Goal: Task Accomplishment & Management: Use online tool/utility

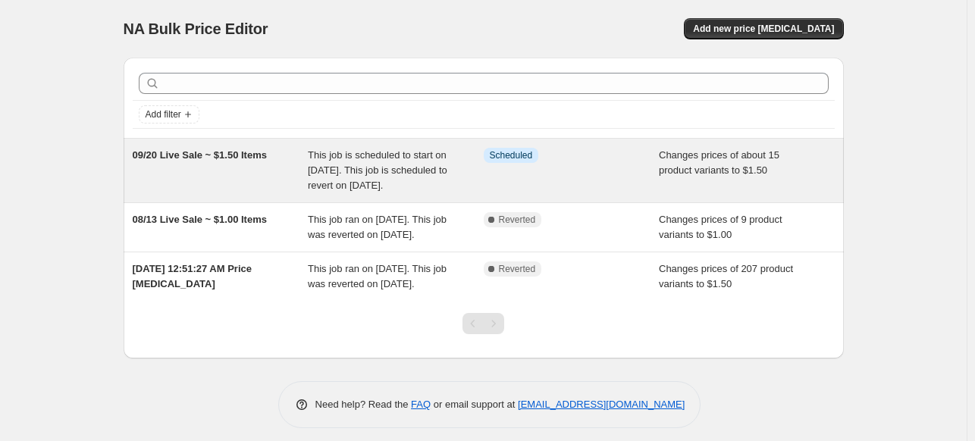
click at [341, 162] on div "This job is scheduled to start on [DATE]. This job is scheduled to revert on [D…" at bounding box center [396, 170] width 176 height 45
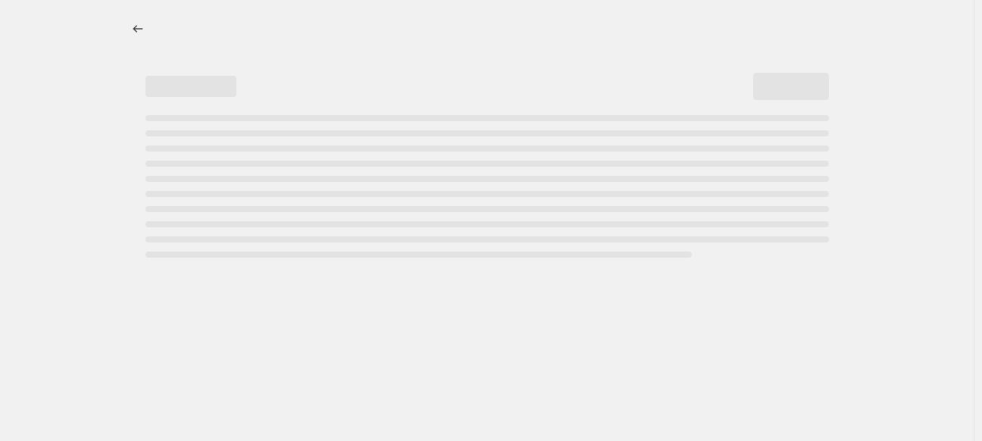
select select "collection"
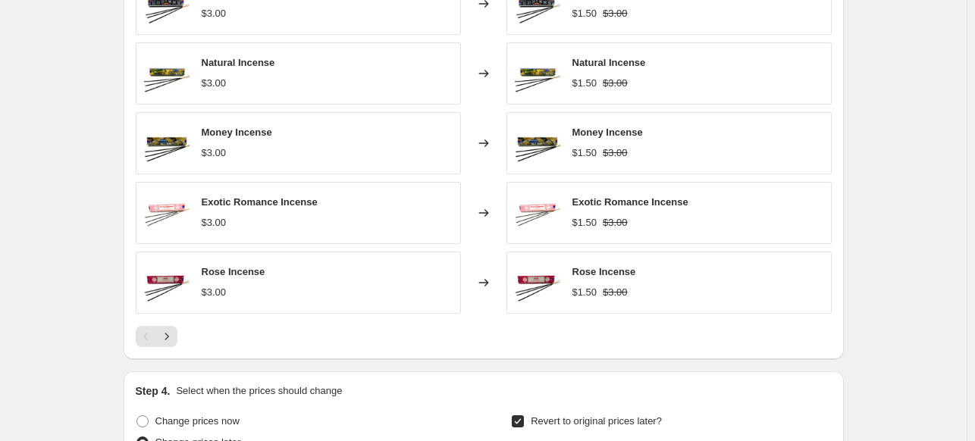
scroll to position [1061, 0]
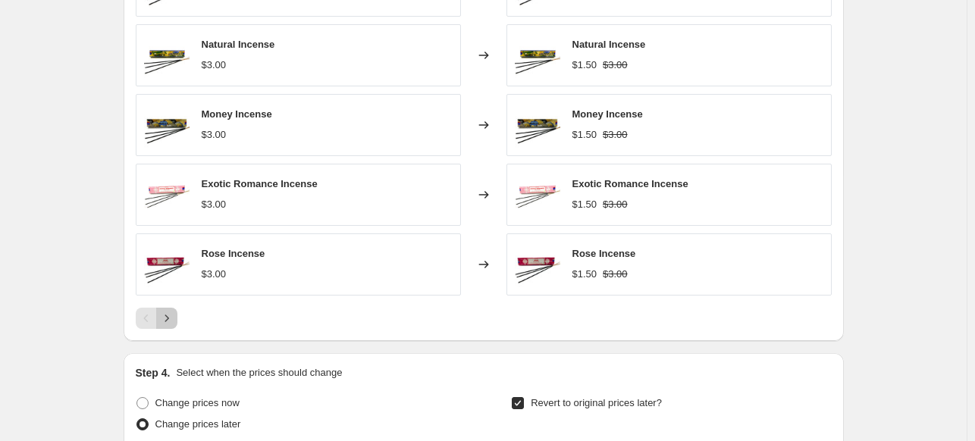
click at [171, 321] on icon "Next" at bounding box center [166, 318] width 15 height 15
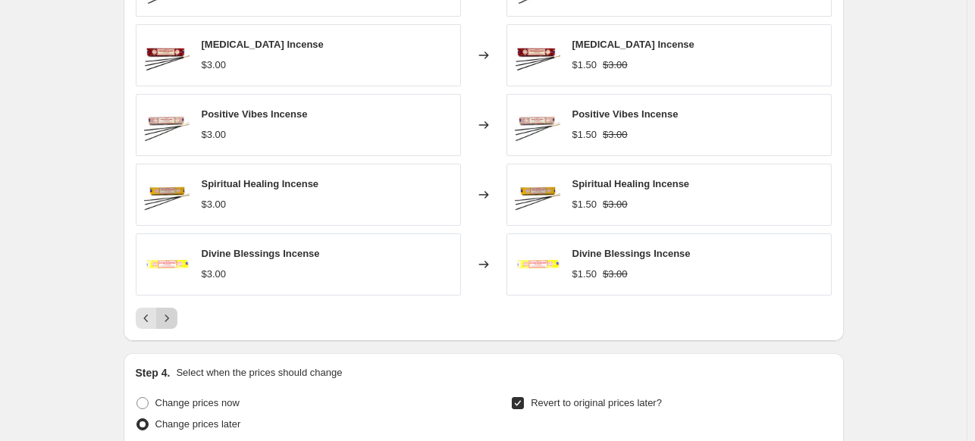
click at [171, 322] on icon "Next" at bounding box center [166, 318] width 15 height 15
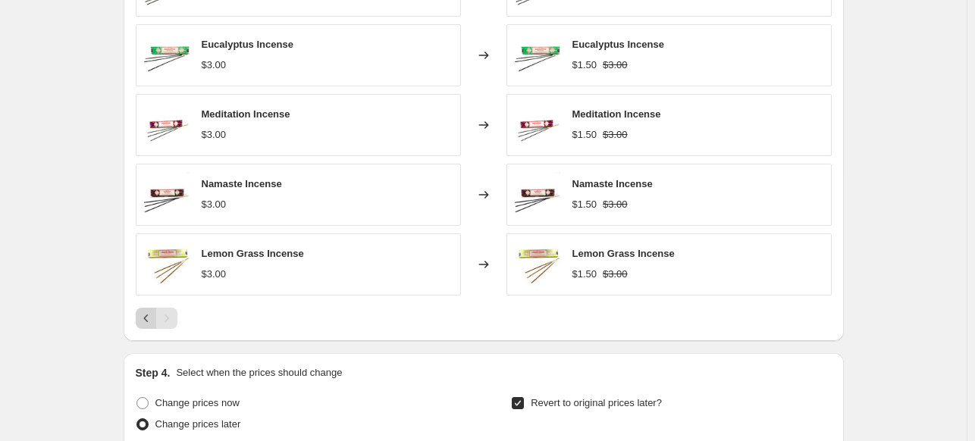
click at [148, 313] on icon "Previous" at bounding box center [146, 318] width 15 height 15
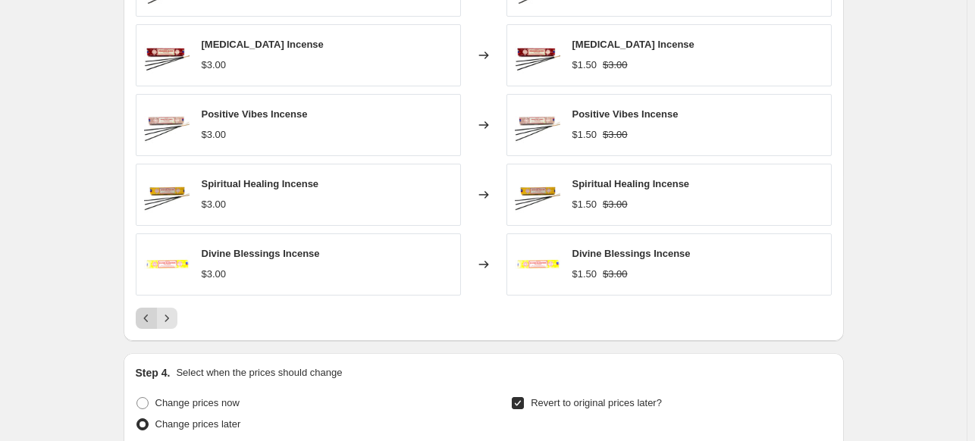
click at [146, 315] on icon "Previous" at bounding box center [146, 318] width 15 height 15
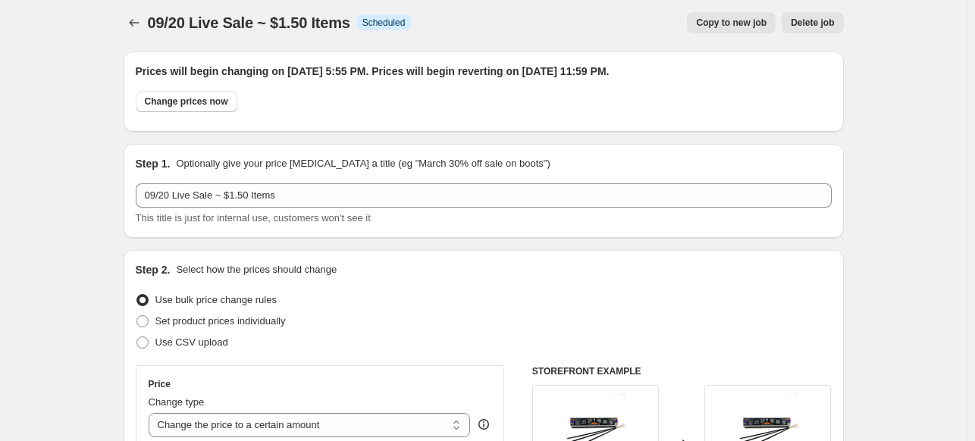
scroll to position [0, 0]
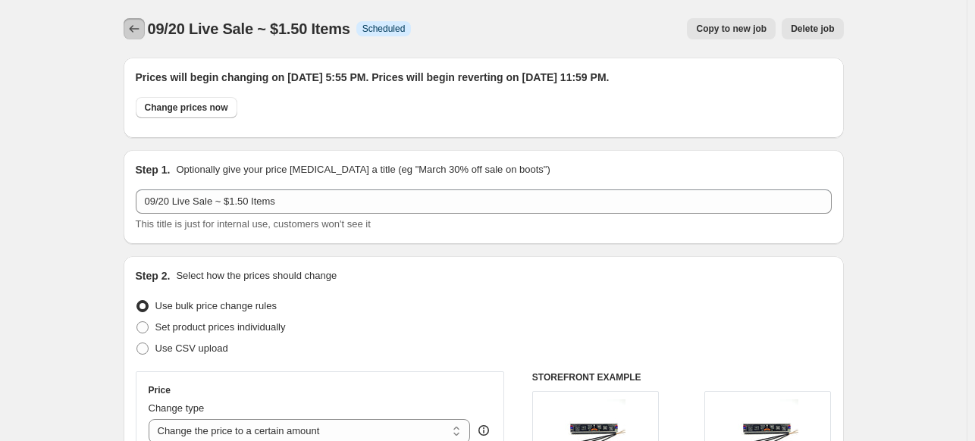
click at [134, 27] on icon "Price change jobs" at bounding box center [134, 28] width 15 height 15
